Goal: Information Seeking & Learning: Learn about a topic

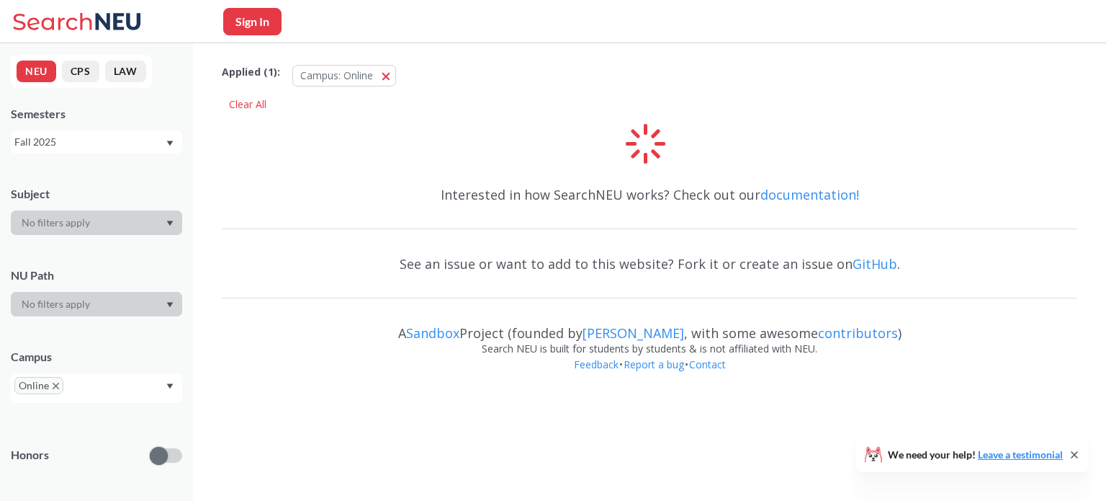
click at [47, 16] on icon at bounding box center [79, 21] width 134 height 29
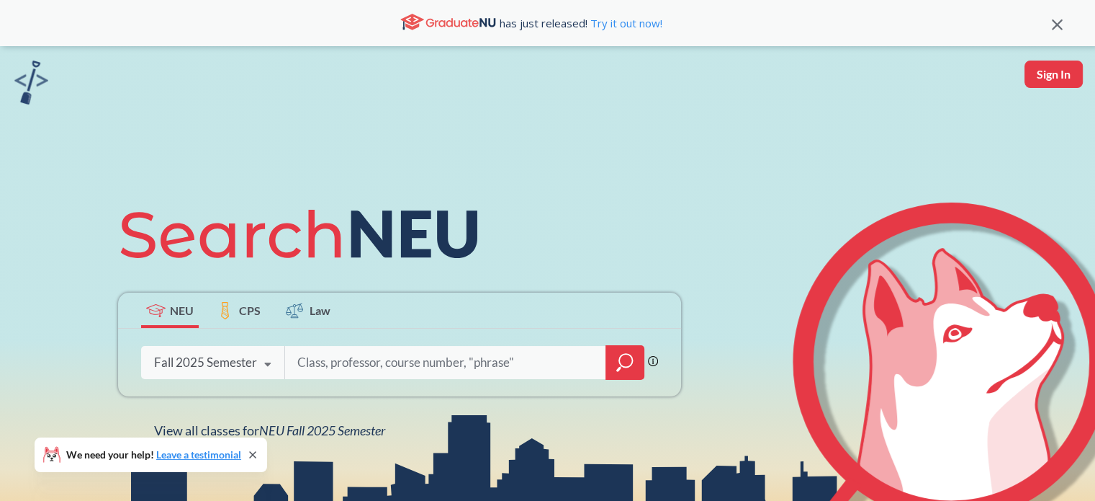
click at [362, 353] on input "search" at bounding box center [446, 362] width 300 height 30
type input "engineering project management"
click at [634, 362] on div at bounding box center [625, 362] width 39 height 35
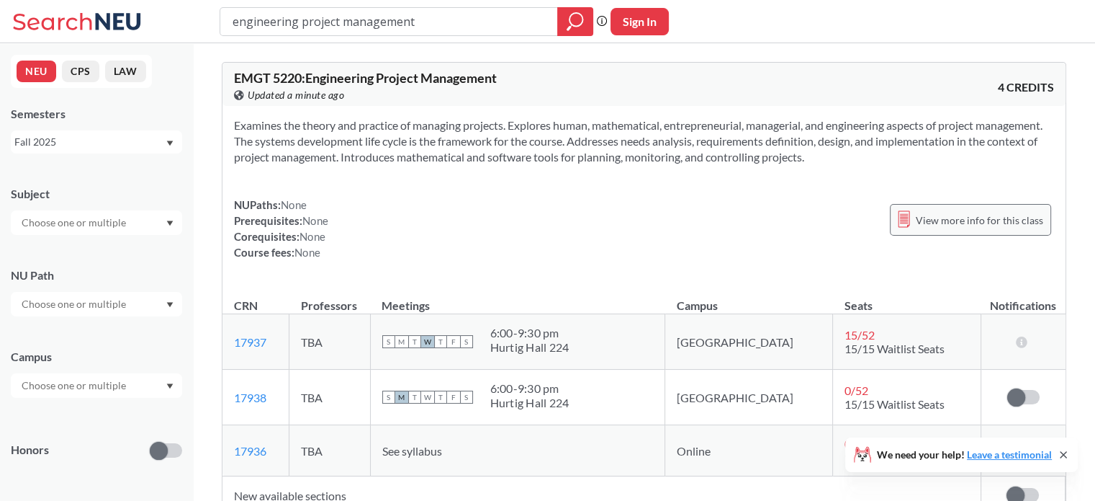
click at [974, 215] on span "View more info for this class" at bounding box center [979, 220] width 127 height 18
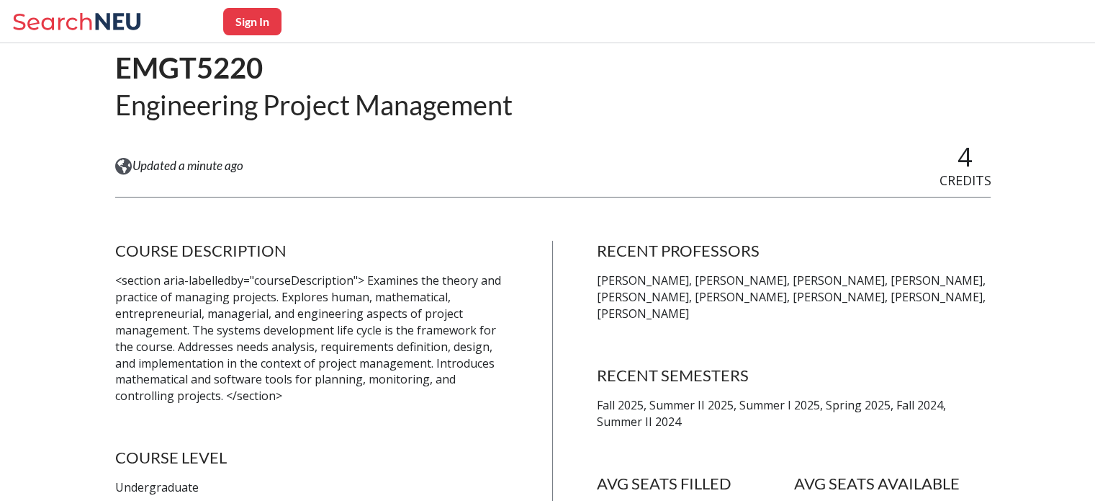
scroll to position [117, 0]
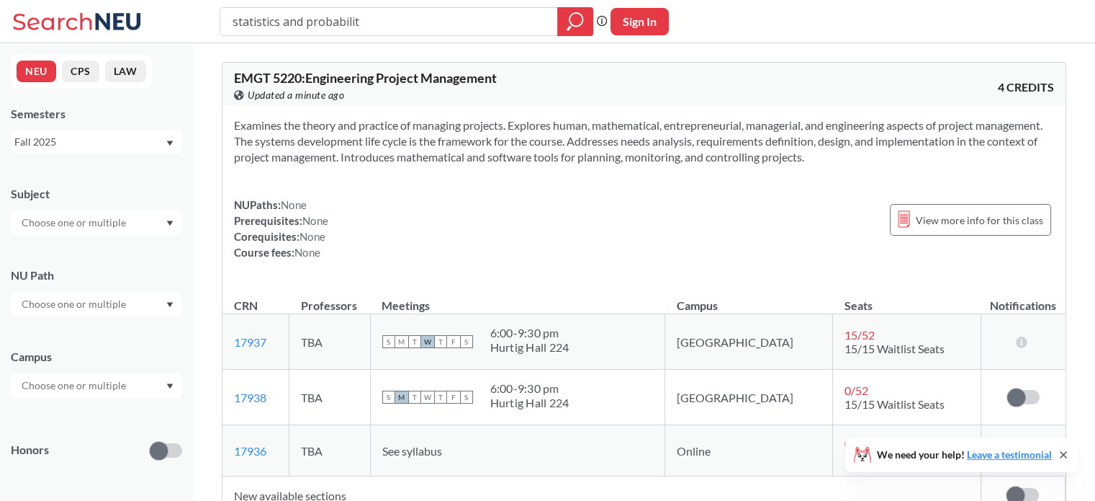
type input "statistics and probability"
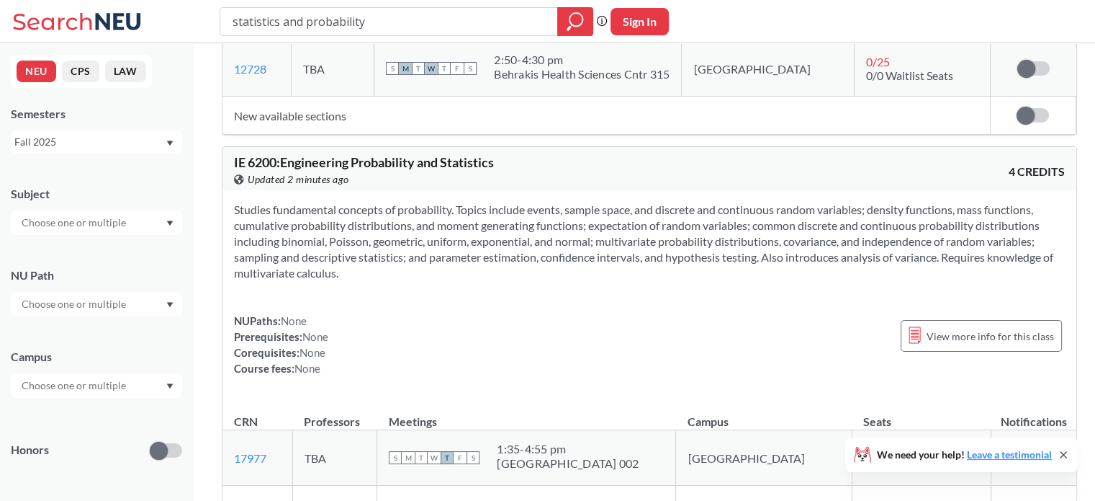
scroll to position [863, 0]
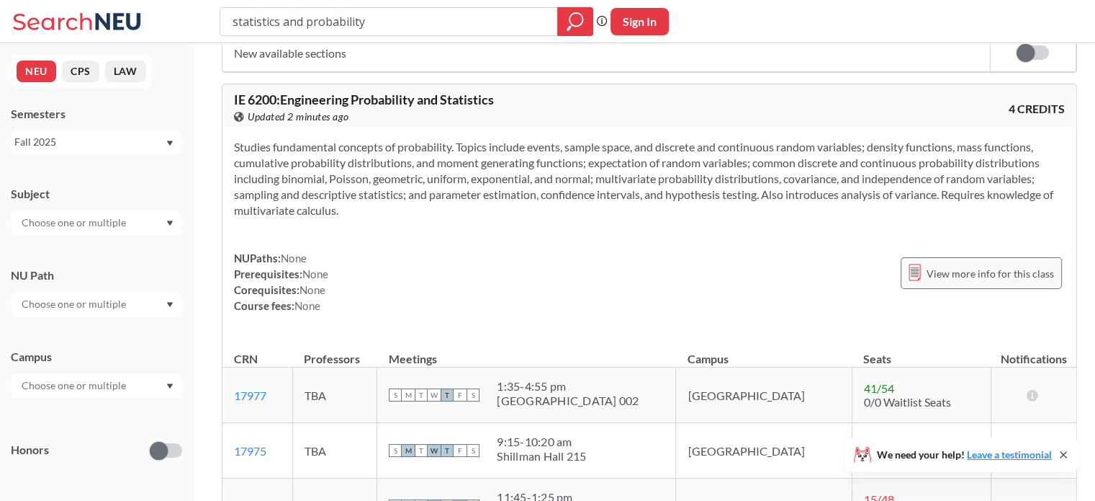
click at [1017, 266] on span "View more info for this class" at bounding box center [990, 273] width 127 height 18
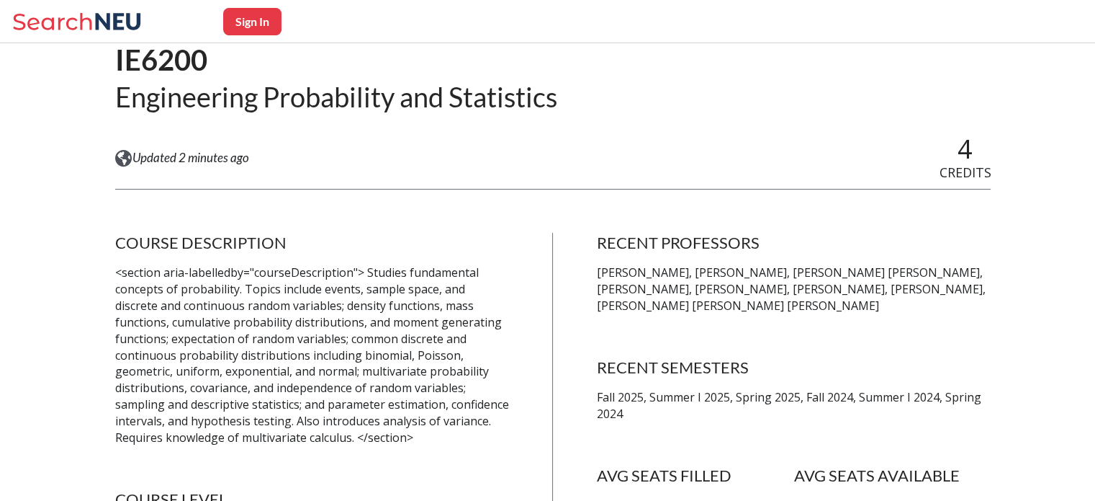
scroll to position [124, 0]
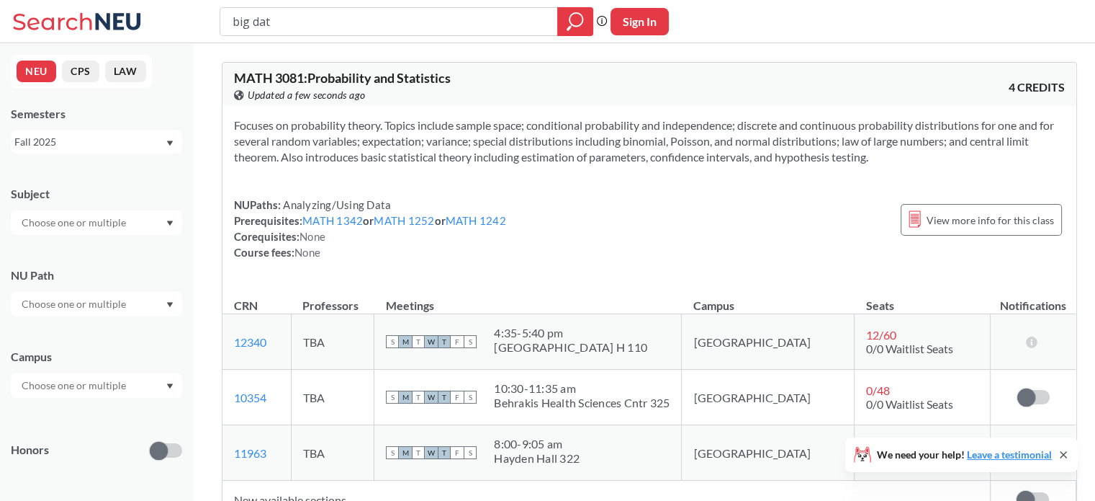
type input "big data"
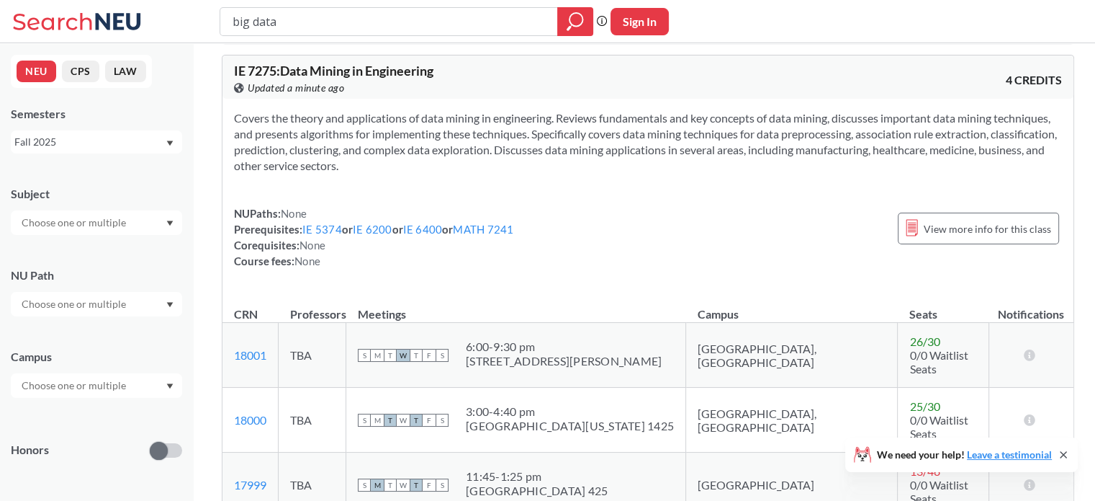
scroll to position [9339, 0]
